Goal: Task Accomplishment & Management: Manage account settings

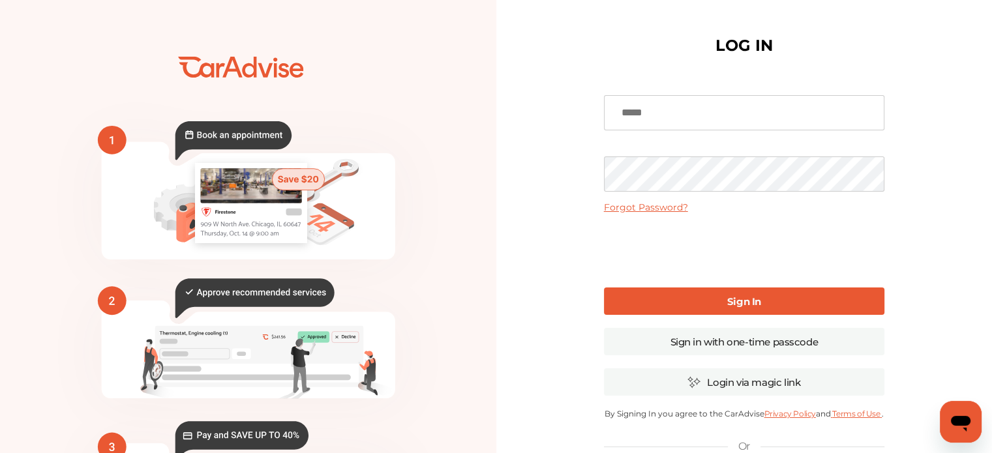
click at [675, 111] on input at bounding box center [744, 112] width 280 height 35
type input "**********"
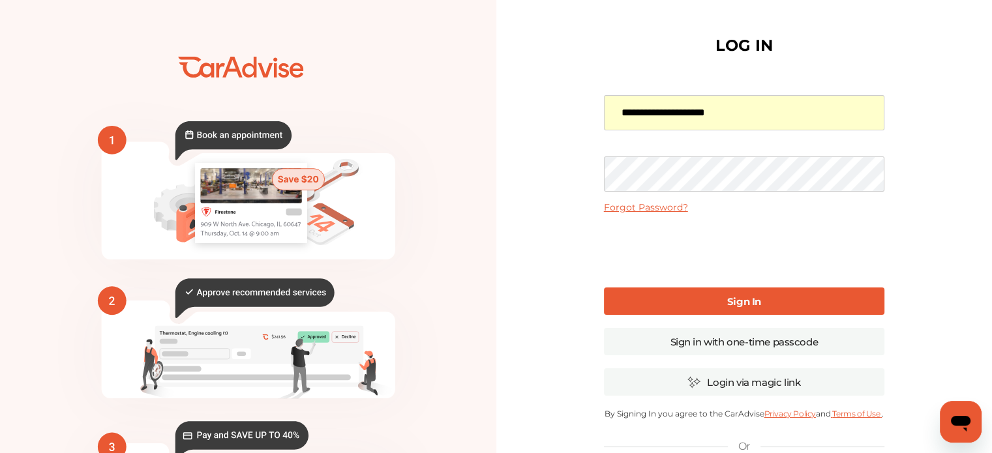
click at [649, 208] on link "Forgot Password?" at bounding box center [646, 207] width 84 height 12
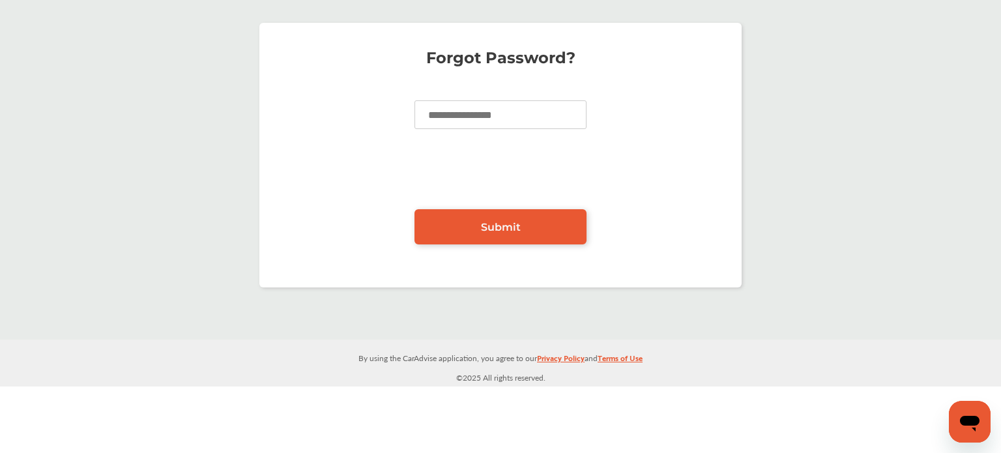
click at [527, 111] on input at bounding box center [501, 114] width 172 height 29
type input "**********"
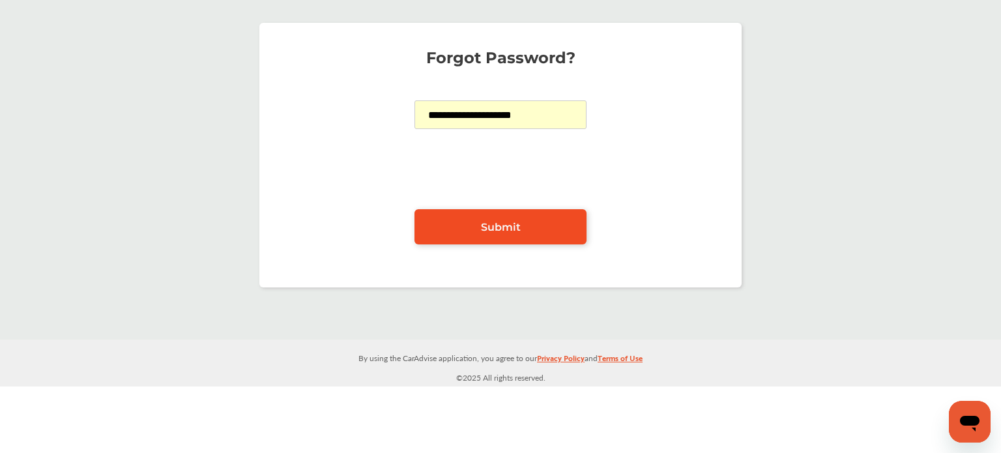
click at [516, 226] on span "Submit" at bounding box center [501, 227] width 40 height 12
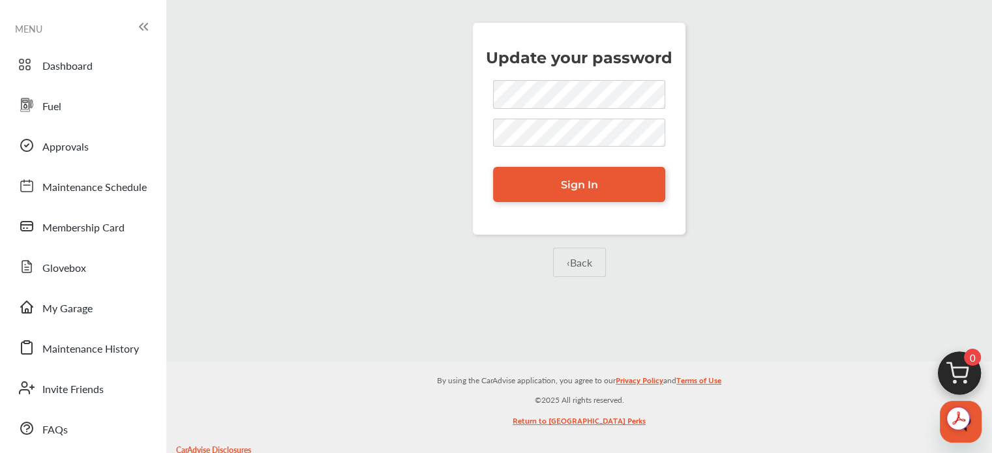
click at [305, 160] on div "Update your password Sign In ‹ Back" at bounding box center [578, 166] width 819 height 313
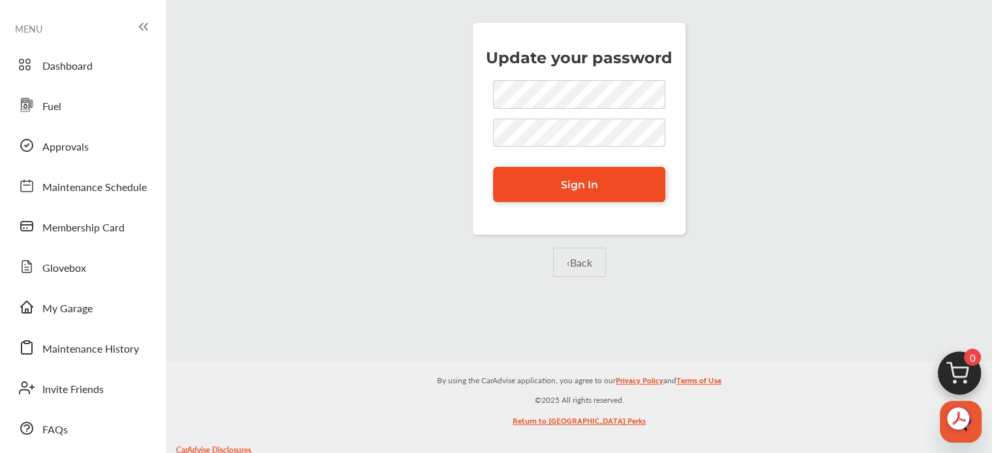
click at [572, 182] on span "Sign In" at bounding box center [579, 185] width 37 height 12
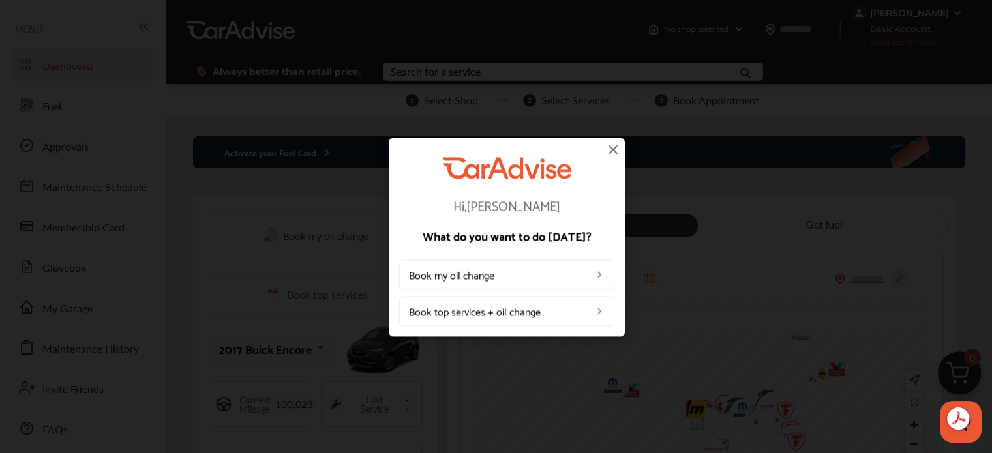
click at [613, 153] on img at bounding box center [613, 149] width 16 height 16
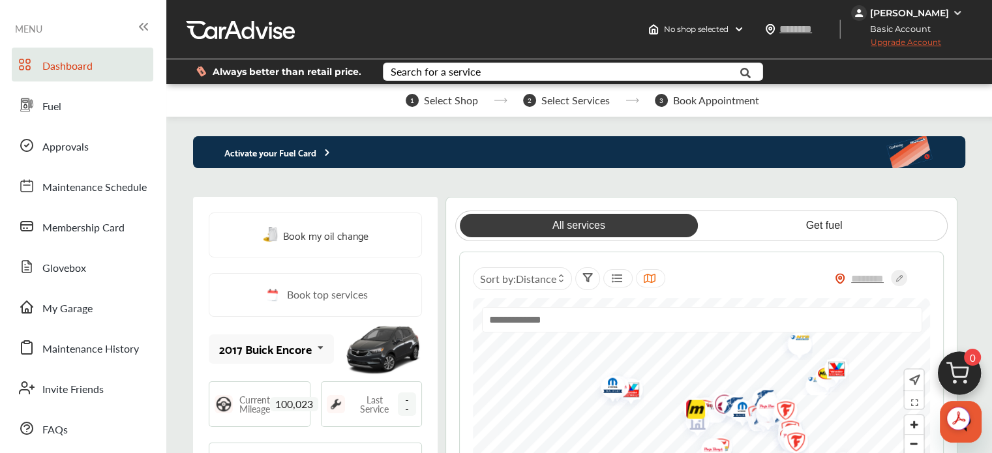
click at [915, 42] on span "Upgrade Account" at bounding box center [896, 45] width 90 height 16
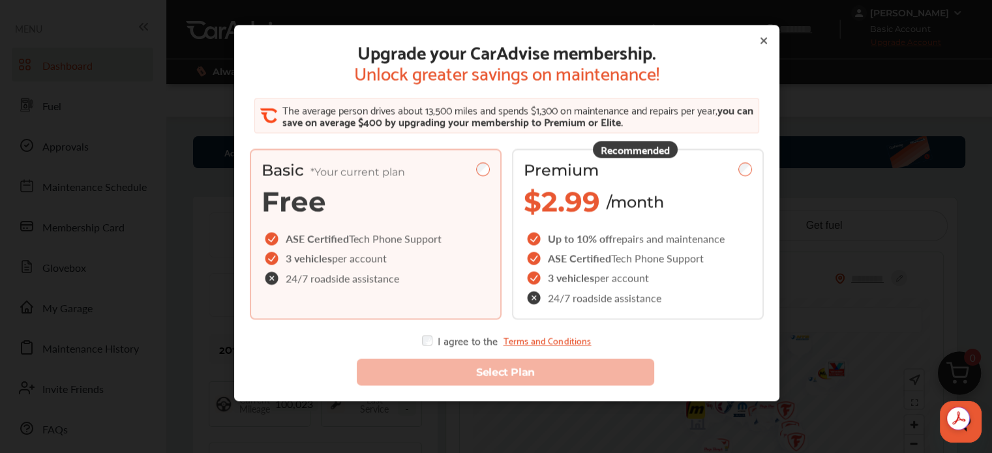
click at [763, 41] on div "Upgrade your CarAdvise membership. Unlock greater savings on maintenance! The a…" at bounding box center [506, 213] width 545 height 376
click at [761, 41] on icon at bounding box center [763, 41] width 10 height 10
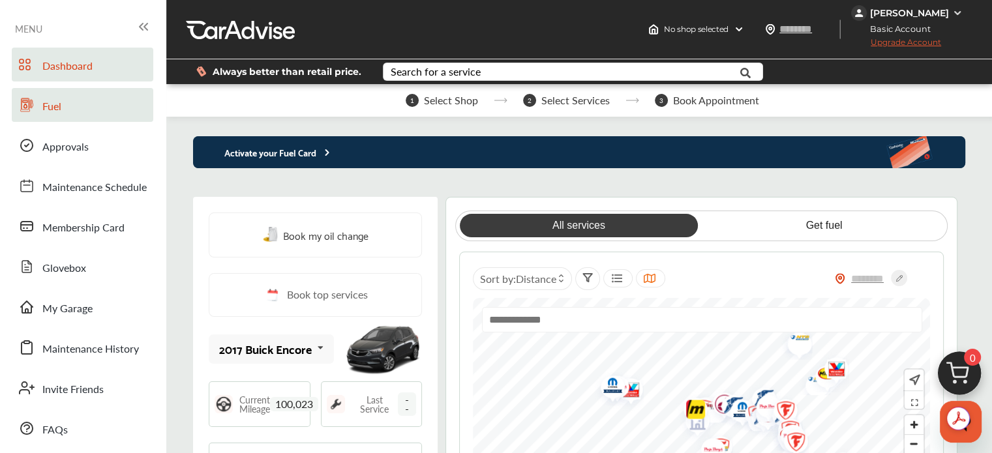
click at [49, 107] on span "Fuel" at bounding box center [51, 106] width 19 height 17
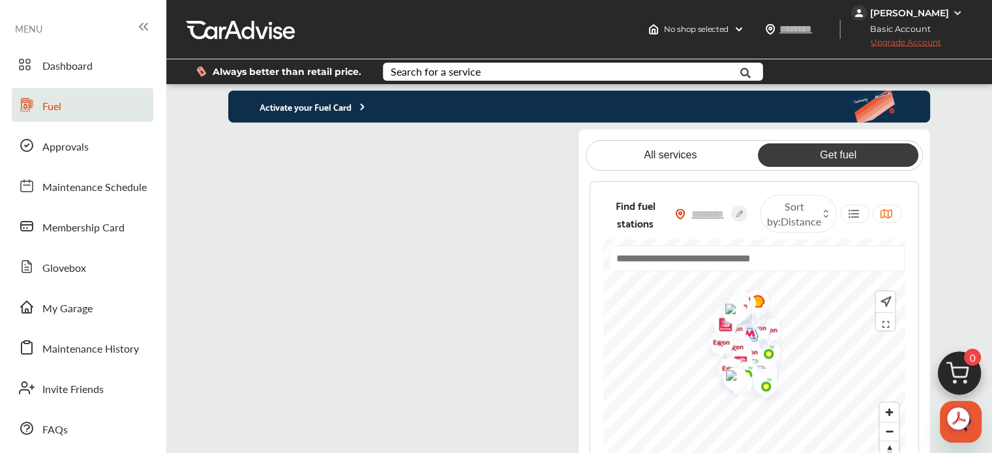
click at [505, 143] on flutter-view at bounding box center [393, 309] width 330 height 360
click at [93, 183] on span "Maintenance Schedule" at bounding box center [94, 187] width 104 height 17
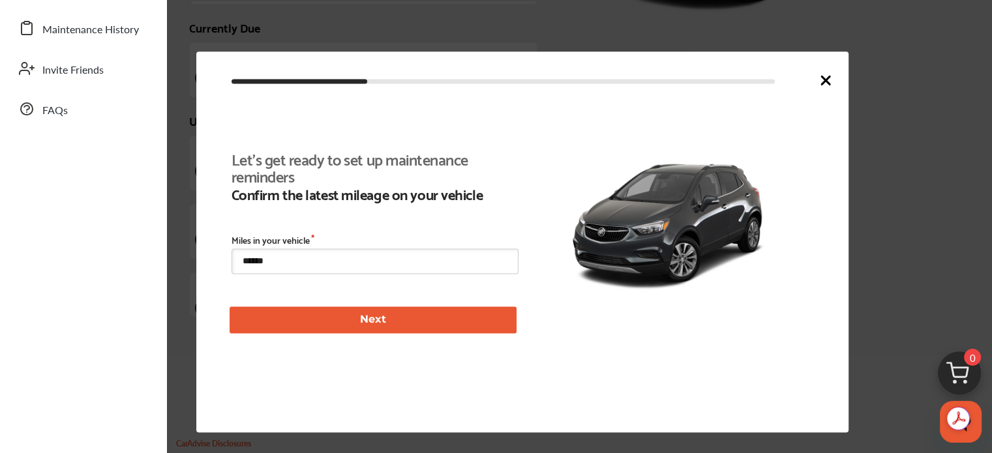
scroll to position [297, 0]
click at [824, 83] on icon at bounding box center [825, 80] width 16 height 16
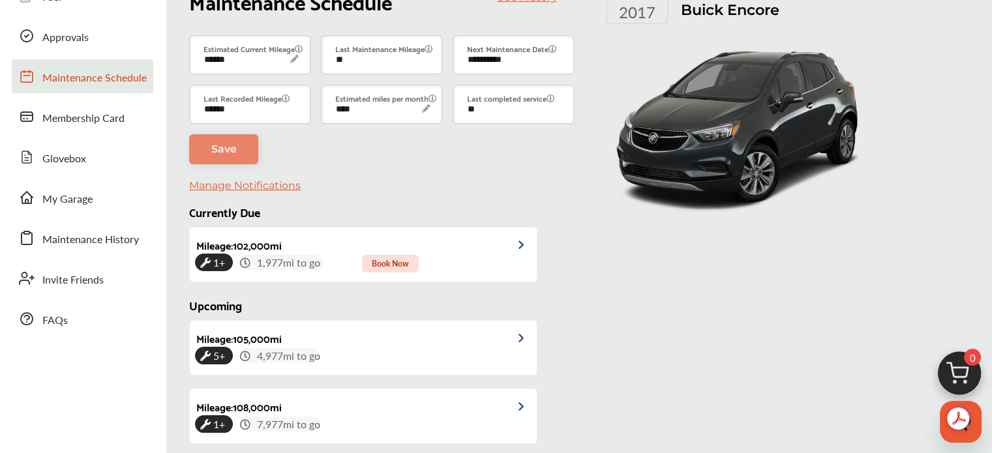
scroll to position [0, 0]
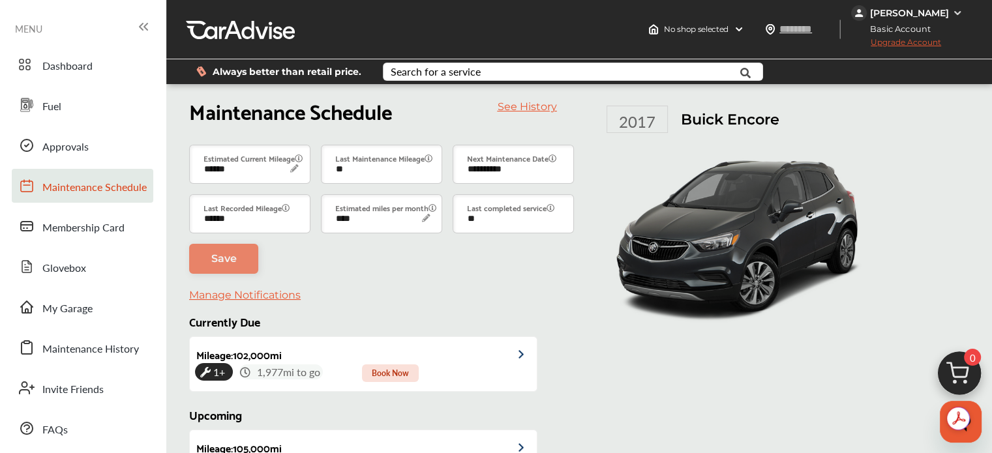
click at [954, 10] on img at bounding box center [957, 13] width 10 height 10
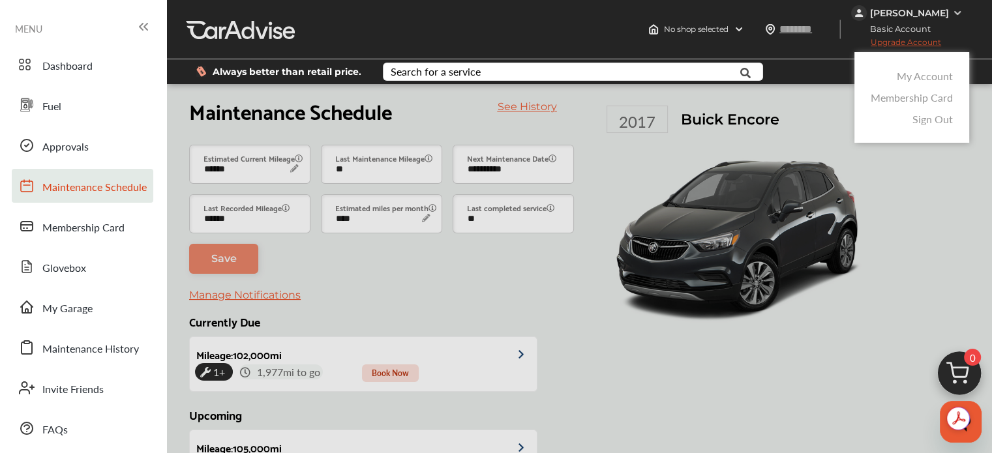
click at [935, 118] on link "Sign Out" at bounding box center [932, 118] width 40 height 15
